Goal: Use online tool/utility: Utilize a website feature to perform a specific function

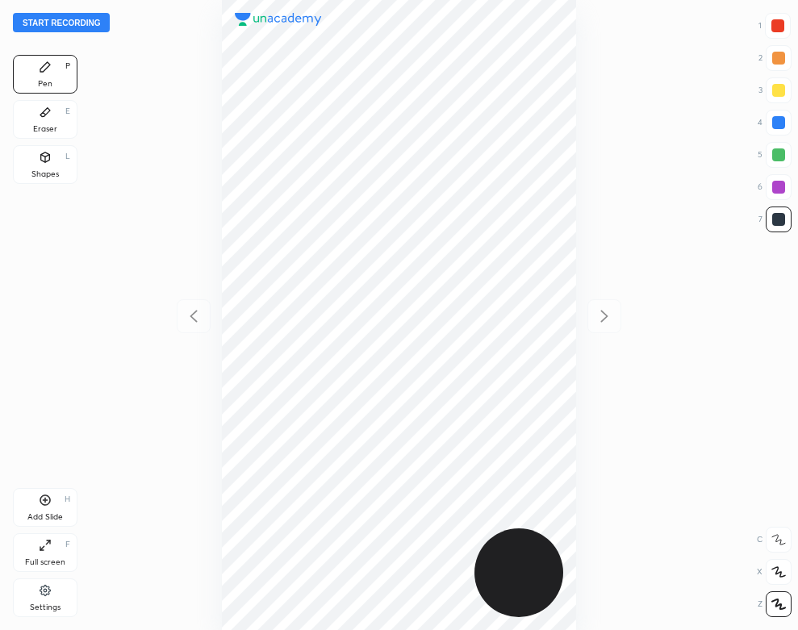
scroll to position [630, 540]
click at [70, 23] on button "Start recording" at bounding box center [61, 22] width 97 height 19
click at [40, 597] on icon at bounding box center [45, 590] width 13 height 15
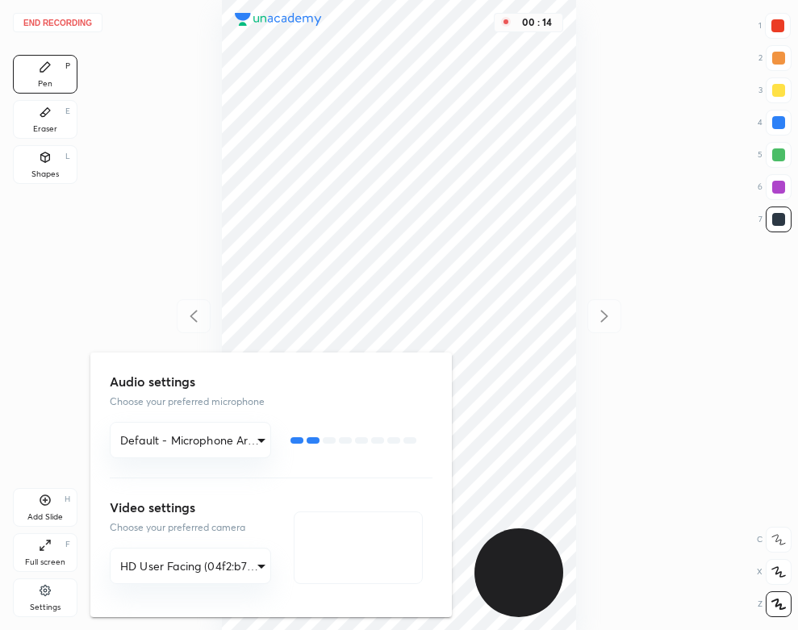
click at [311, 73] on div at bounding box center [399, 315] width 798 height 630
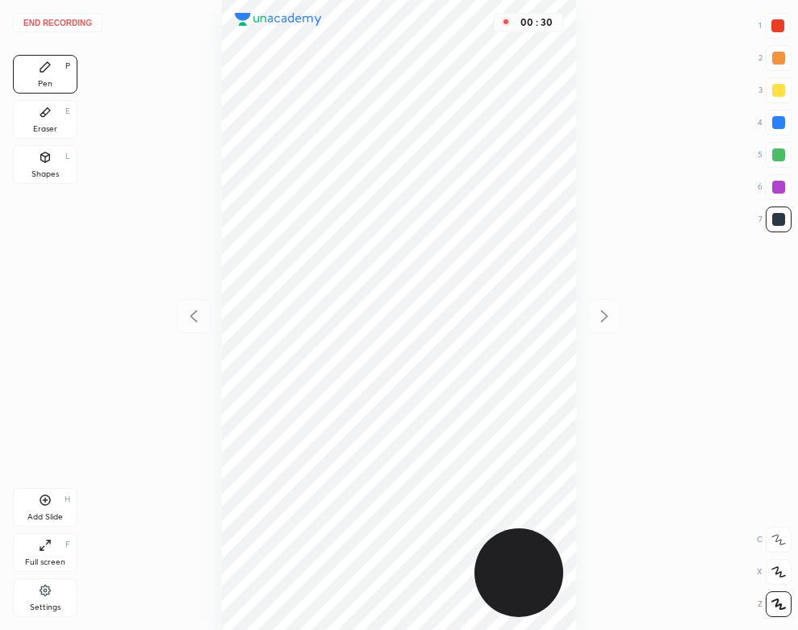
click at [71, 121] on div "Eraser E" at bounding box center [45, 119] width 65 height 39
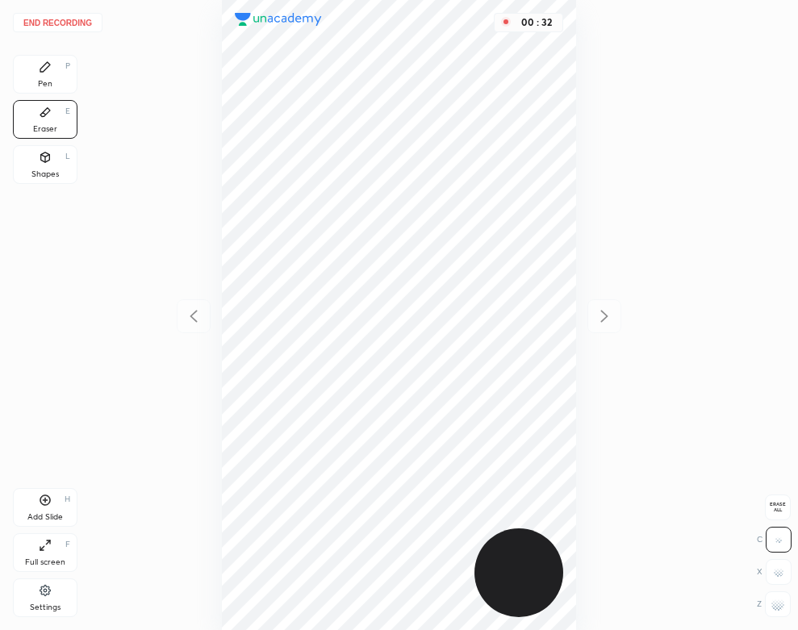
click at [42, 71] on icon at bounding box center [45, 67] width 10 height 10
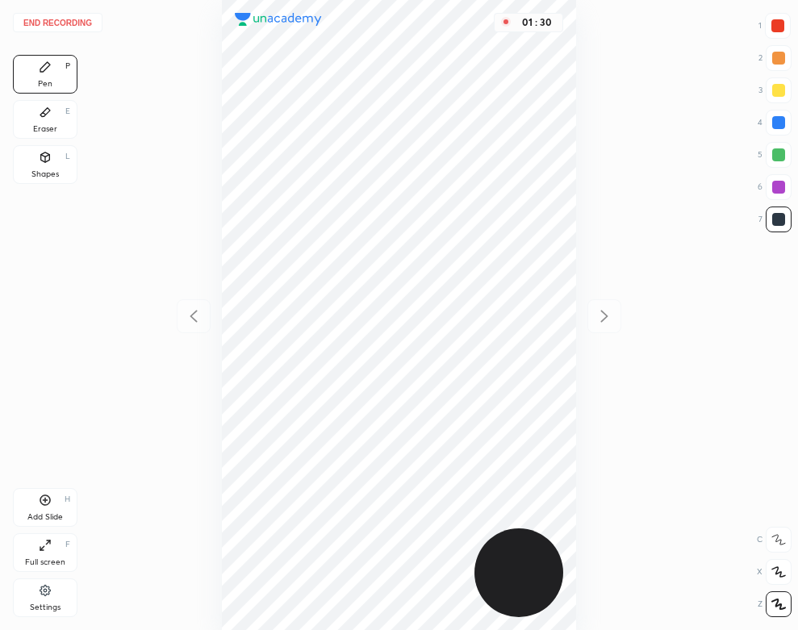
click at [52, 127] on div "Eraser" at bounding box center [45, 129] width 24 height 8
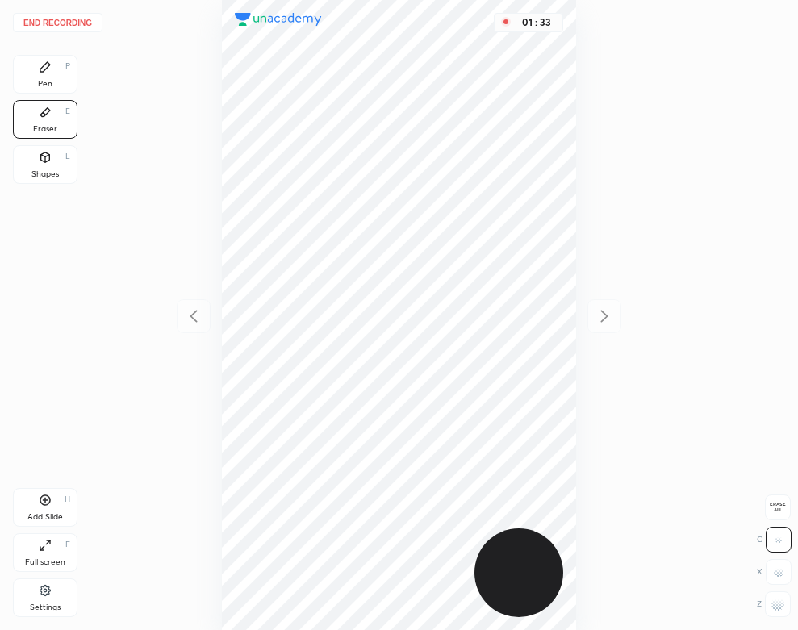
click at [56, 82] on div "Pen P" at bounding box center [45, 74] width 65 height 39
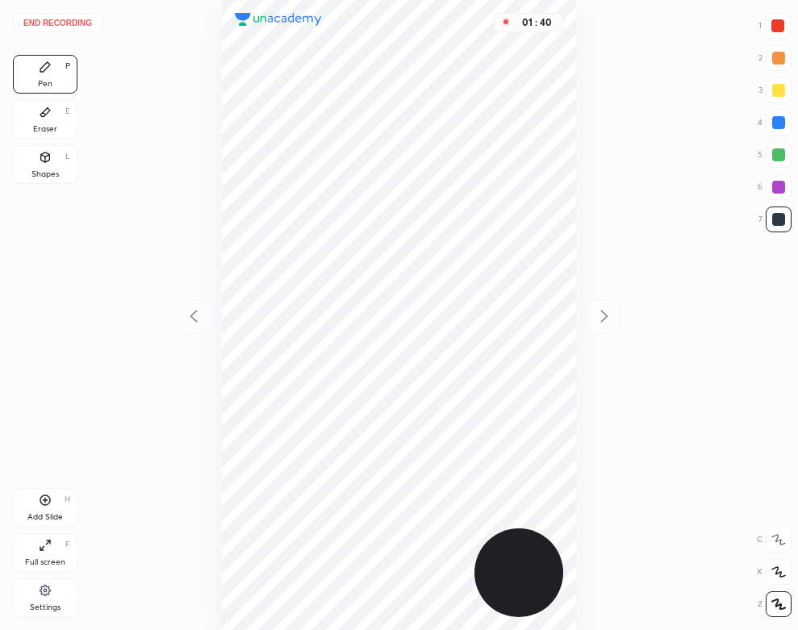
click at [39, 121] on div "Eraser E" at bounding box center [45, 119] width 65 height 39
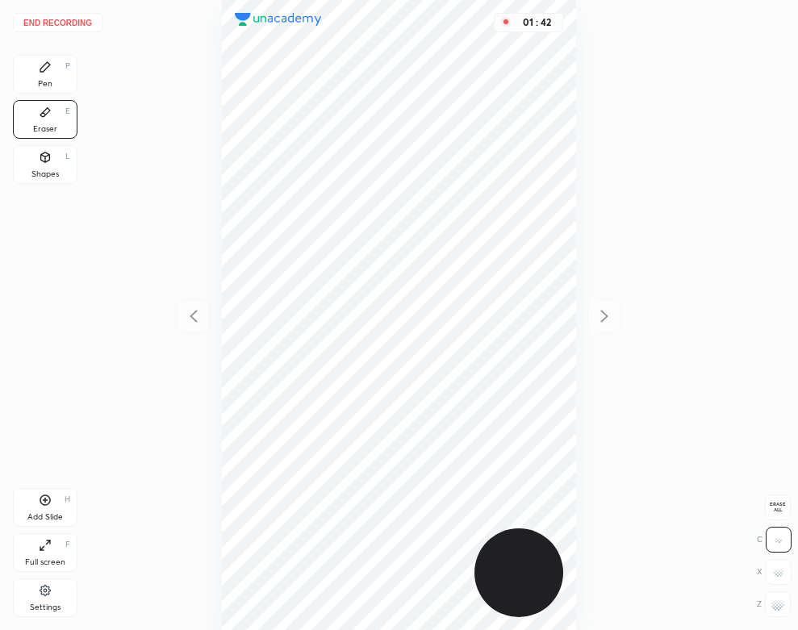
click at [59, 70] on div "Pen P" at bounding box center [45, 74] width 65 height 39
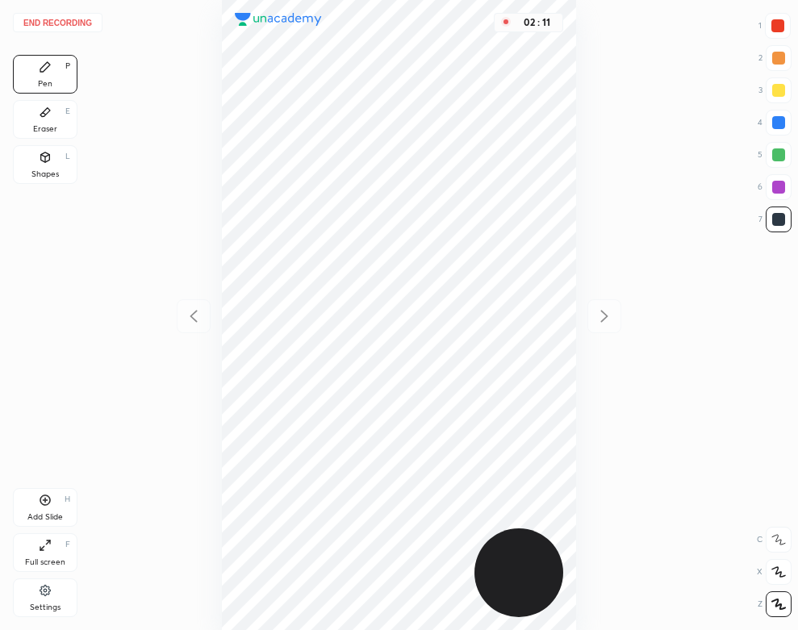
click at [41, 508] on div "Add Slide H" at bounding box center [45, 507] width 65 height 39
click at [65, 164] on div "Shapes L" at bounding box center [45, 164] width 65 height 39
click at [32, 63] on div "Pen P" at bounding box center [45, 74] width 65 height 39
click at [58, 11] on div "End recording 1 2 3 4 5 6 7 R O A L C X Z Erase all C X Z Pen P Eraser E Shapes…" at bounding box center [399, 315] width 798 height 630
click at [87, 15] on button "End recording" at bounding box center [58, 22] width 90 height 19
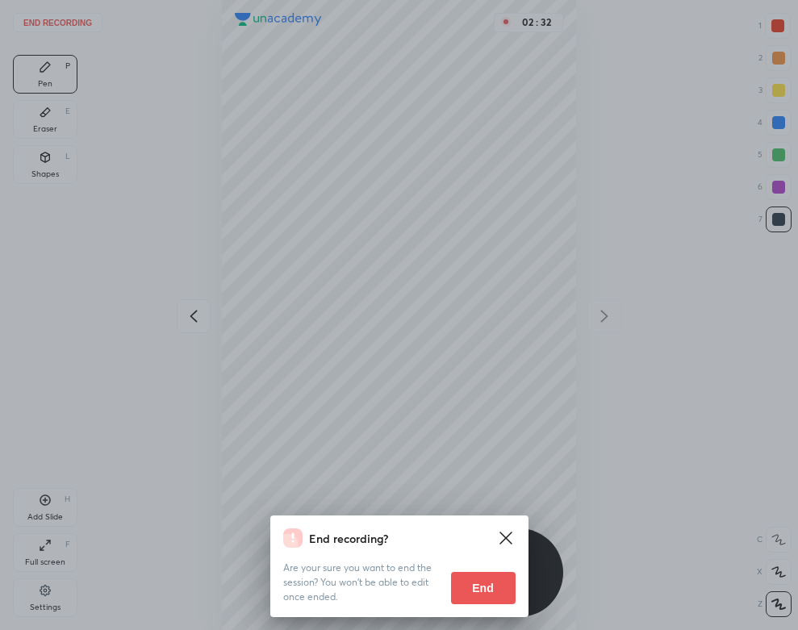
click at [496, 583] on button "End" at bounding box center [483, 588] width 65 height 32
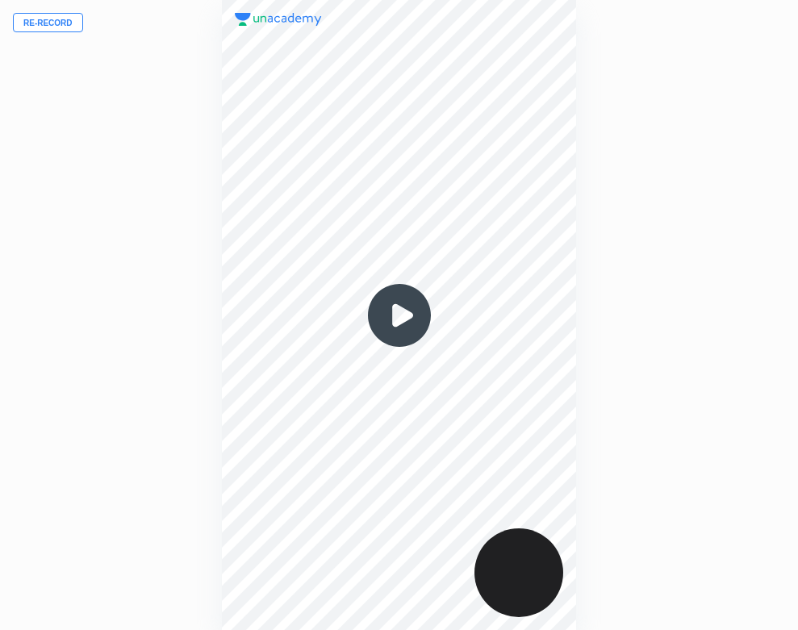
click at [401, 313] on img at bounding box center [399, 315] width 77 height 77
